Goal: Register for event/course

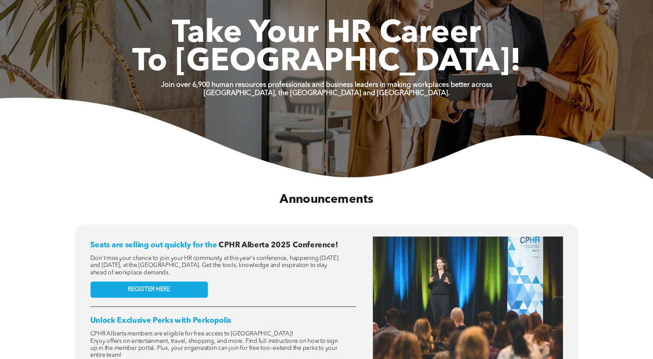
scroll to position [232, 0]
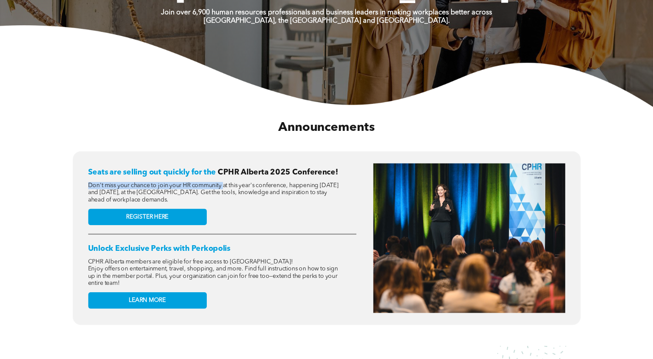
drag, startPoint x: 203, startPoint y: 180, endPoint x: 233, endPoint y: 184, distance: 30.8
click at [226, 183] on div "Seats are selling out quickly for the CPHR Alberta 2025 Conference! Don't miss …" at bounding box center [222, 238] width 268 height 150
click at [233, 184] on span "Don't miss your chance to join your HR community at this year's conference, hap…" at bounding box center [213, 192] width 250 height 20
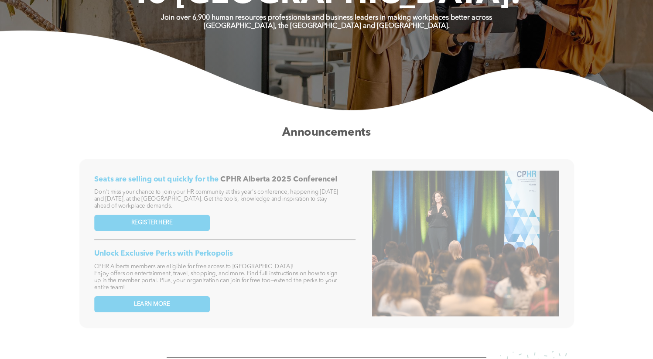
scroll to position [0, 0]
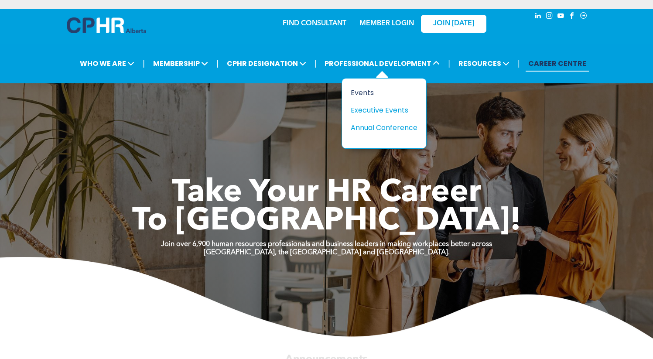
click at [370, 93] on div "Events" at bounding box center [381, 92] width 60 height 11
click at [371, 93] on div "Events" at bounding box center [381, 92] width 60 height 11
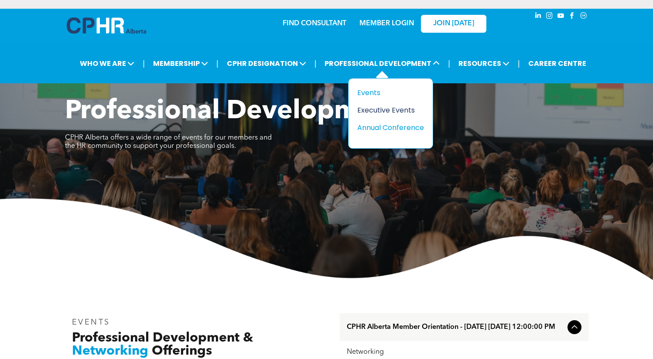
click at [384, 108] on div "Executive Events" at bounding box center [387, 110] width 60 height 11
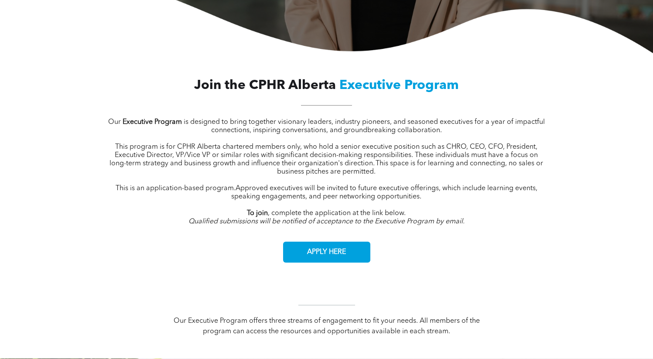
scroll to position [298, 0]
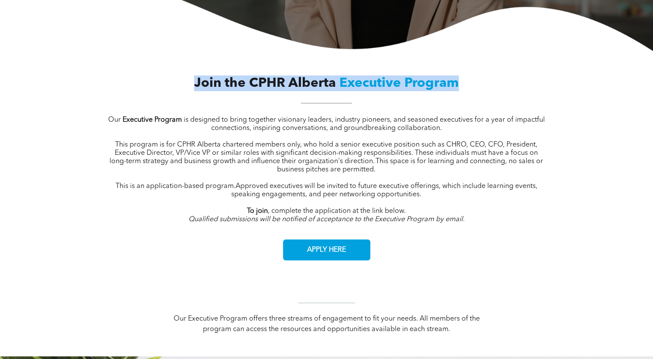
drag, startPoint x: 232, startPoint y: 67, endPoint x: 514, endPoint y: 120, distance: 287.1
click at [485, 115] on div "Join the CPHR Alberta Executive Program Our Executive Program is designed to br…" at bounding box center [326, 168] width 523 height 216
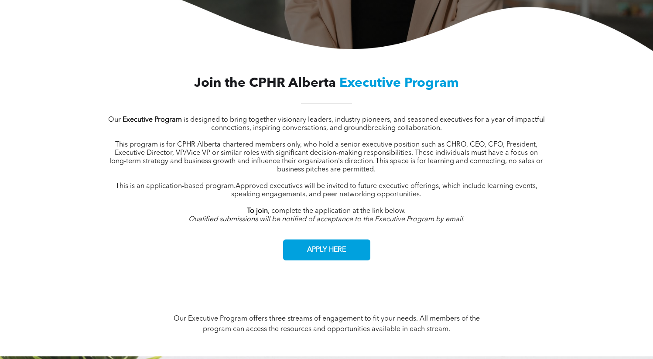
click at [514, 120] on span "is designed to bring together visionary leaders, industry pioneers, and seasone…" at bounding box center [364, 123] width 361 height 15
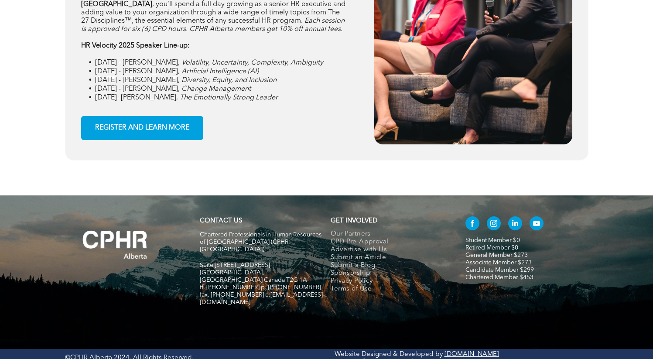
scroll to position [1273, 0]
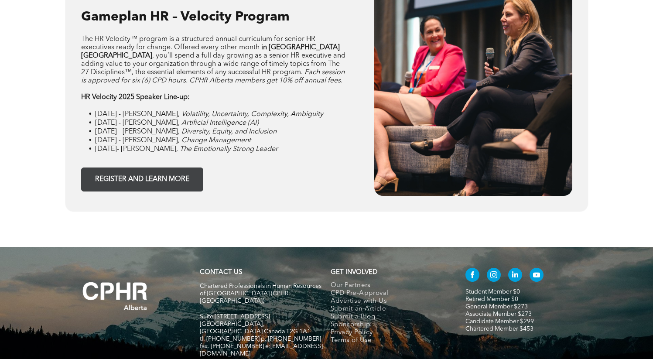
click at [167, 179] on span "REGISTER AND LEARN MORE" at bounding box center [142, 179] width 100 height 17
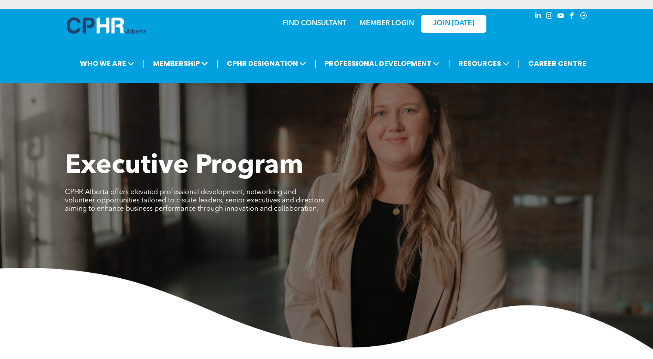
scroll to position [0, 0]
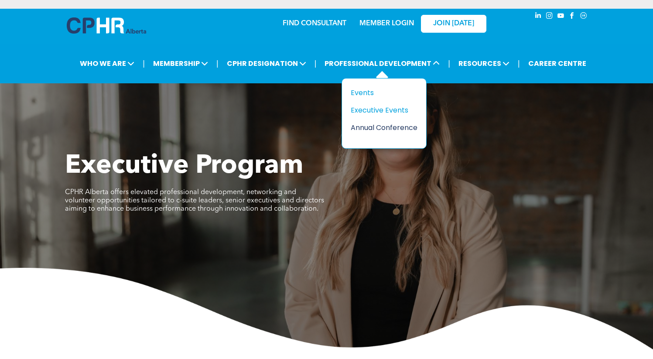
click at [392, 124] on div "Annual Conference" at bounding box center [381, 127] width 60 height 11
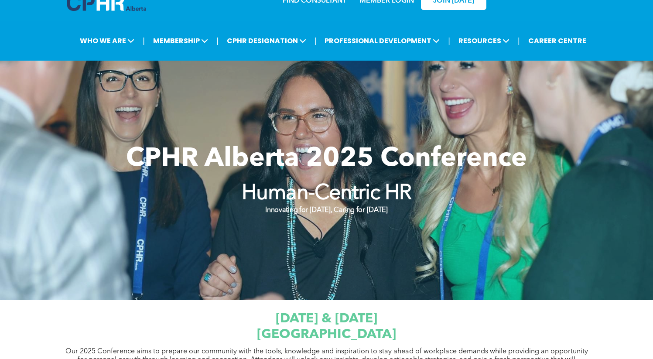
scroll to position [302, 0]
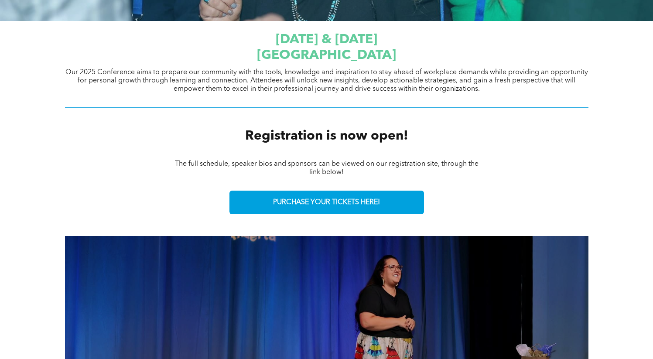
drag, startPoint x: 165, startPoint y: 94, endPoint x: 398, endPoint y: 102, distance: 233.0
click at [318, 97] on div "September 23 & 24, 2025 JW Marriott Edmonton ICE District Our 2025 Conference a…" at bounding box center [326, 70] width 523 height 86
click at [400, 103] on div at bounding box center [326, 108] width 523 height 10
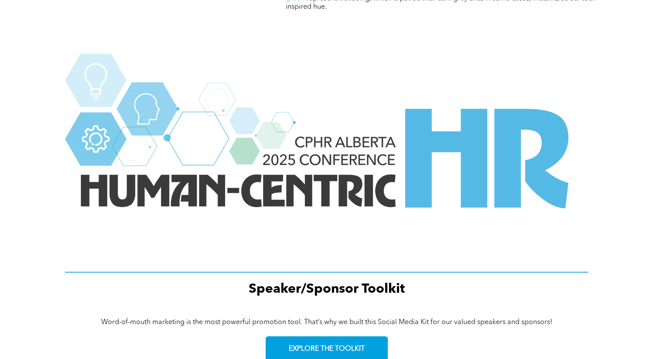
scroll to position [1279, 0]
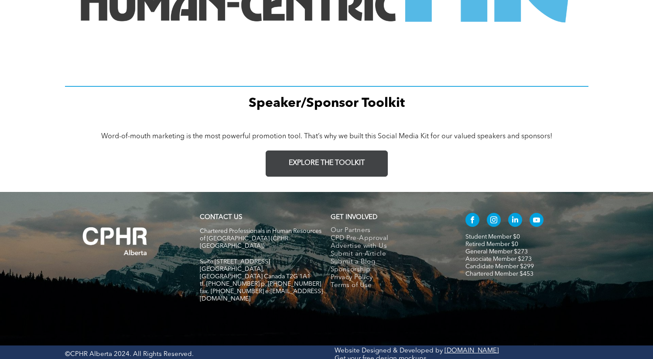
click at [333, 164] on span "EXPLORE THE TOOLKIT" at bounding box center [327, 163] width 76 height 8
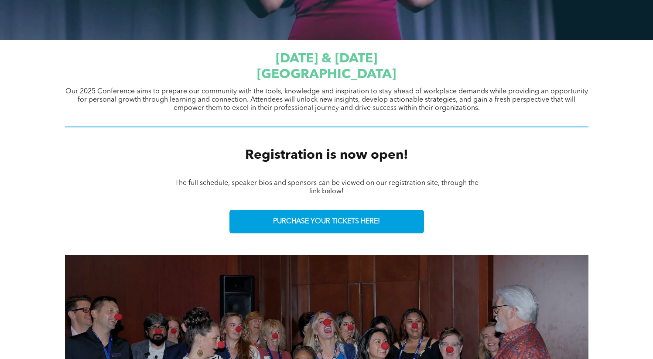
scroll to position [60, 0]
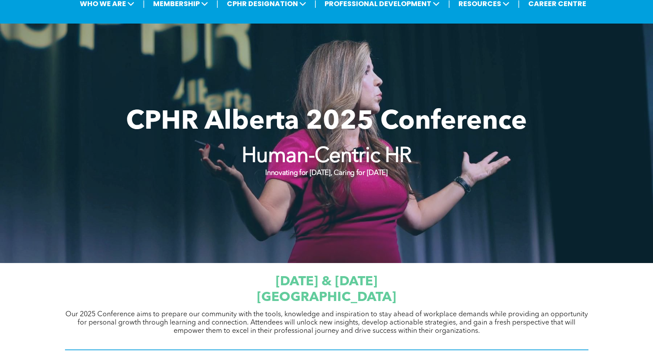
click at [393, 182] on div "CPHR Alberta 2025 Conference Human-Centric HR Innovating for Tomorrow, Caring f…" at bounding box center [326, 143] width 523 height 91
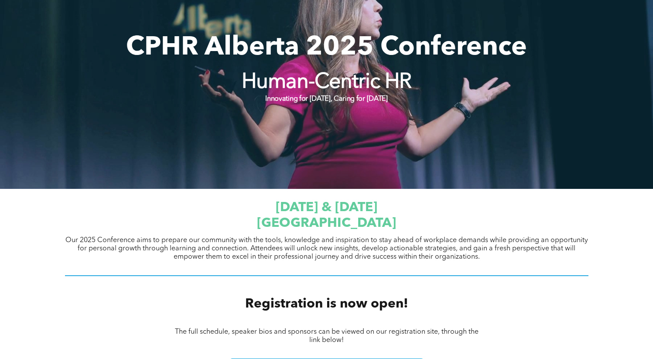
scroll to position [0, 0]
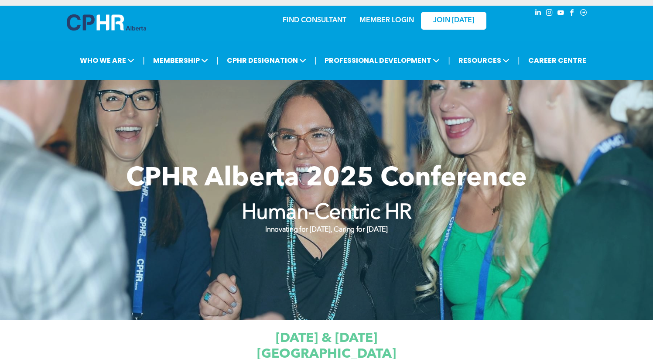
scroll to position [232, 0]
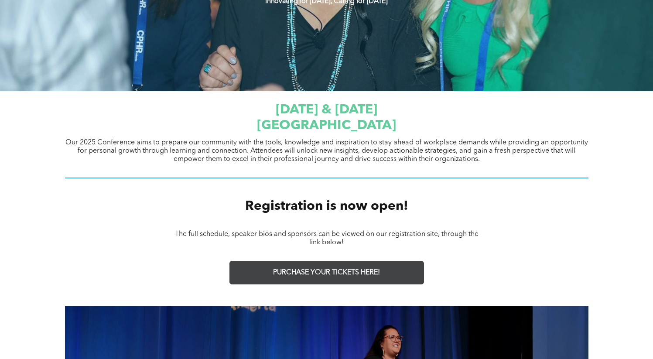
click at [359, 274] on span "PURCHASE YOUR TICKETS HERE!" at bounding box center [326, 273] width 107 height 8
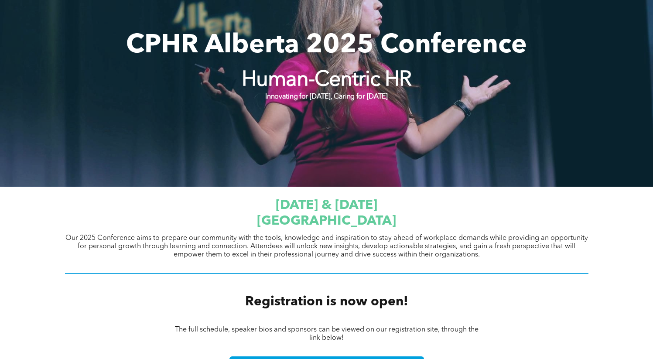
scroll to position [0, 0]
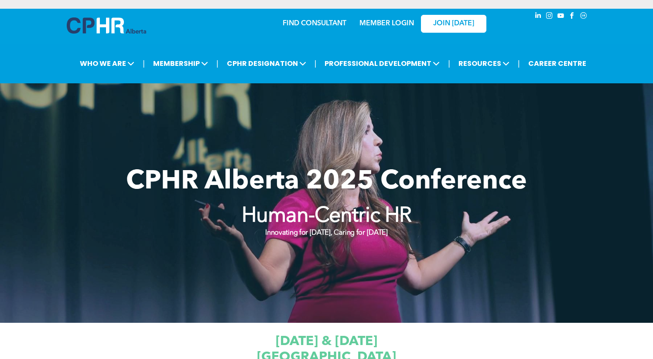
click at [98, 32] on img at bounding box center [106, 25] width 79 height 16
